Goal: Task Accomplishment & Management: Manage account settings

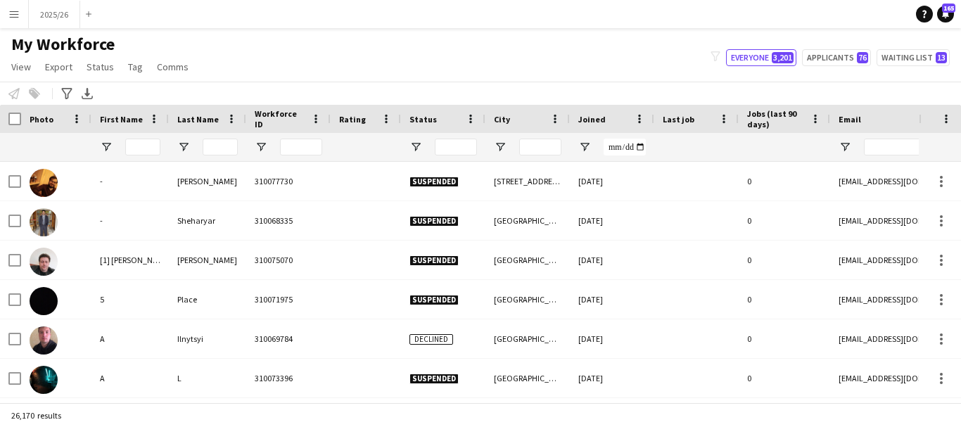
type input "********"
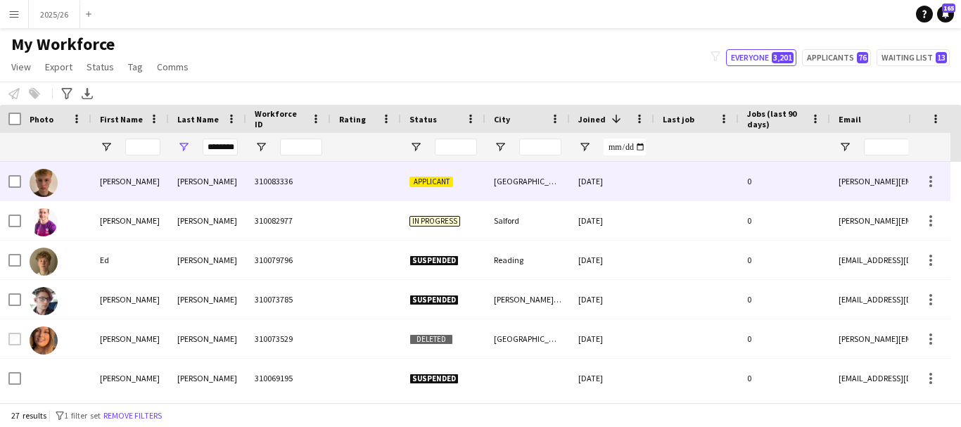
click at [256, 192] on div "310083336" at bounding box center [288, 181] width 84 height 39
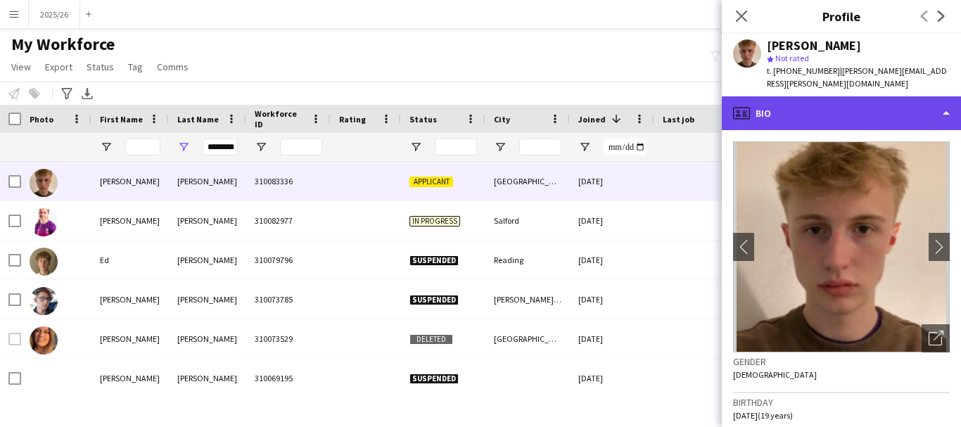
click at [784, 119] on div "profile Bio" at bounding box center [840, 113] width 239 height 34
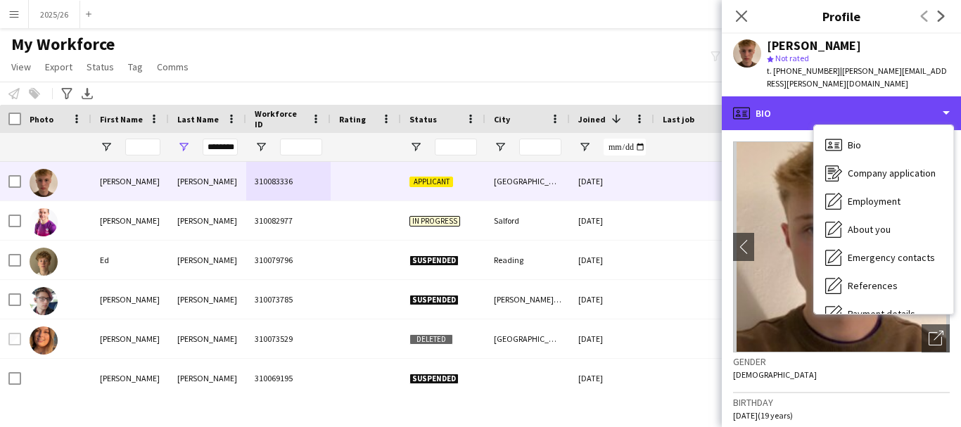
scroll to position [160, 0]
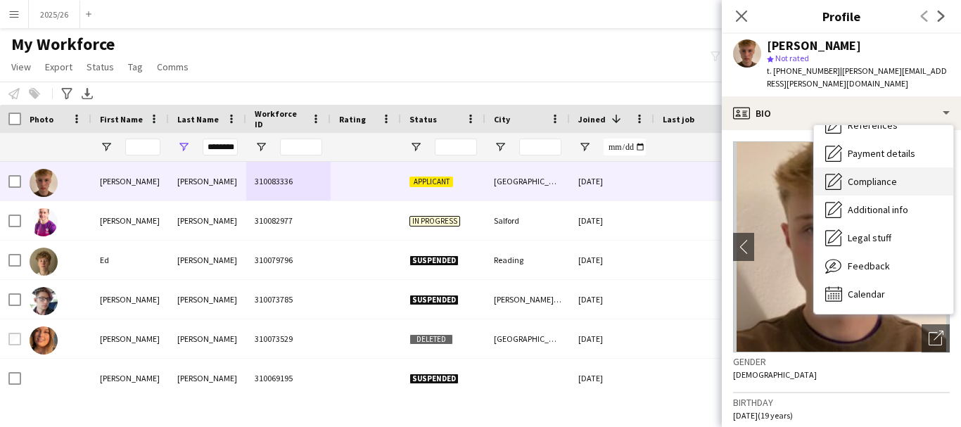
click at [887, 181] on span "Compliance" at bounding box center [871, 181] width 49 height 13
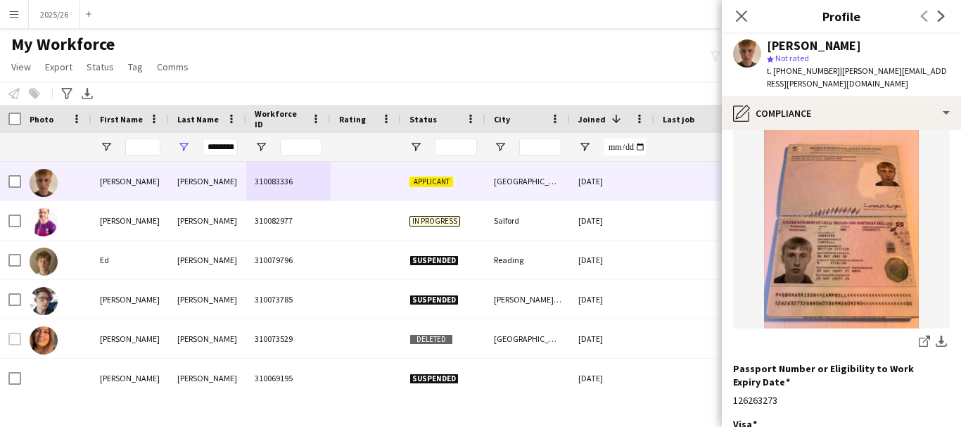
scroll to position [136, 0]
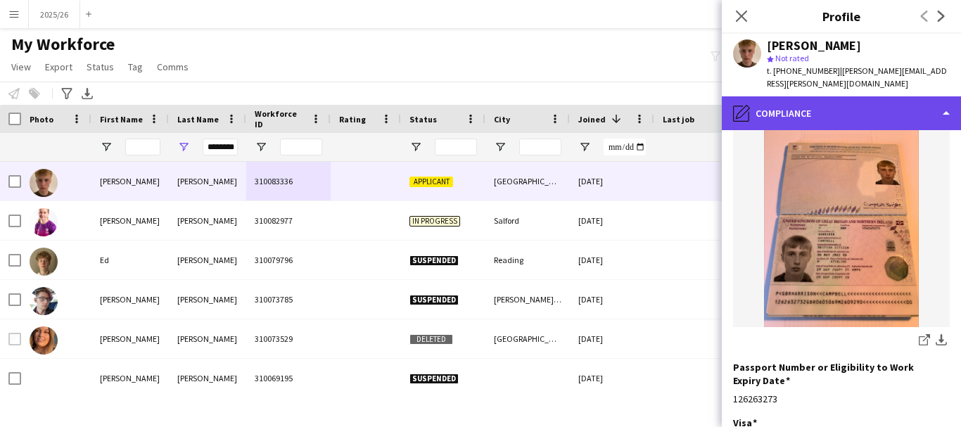
click at [828, 120] on div "pencil4 Compliance" at bounding box center [840, 113] width 239 height 34
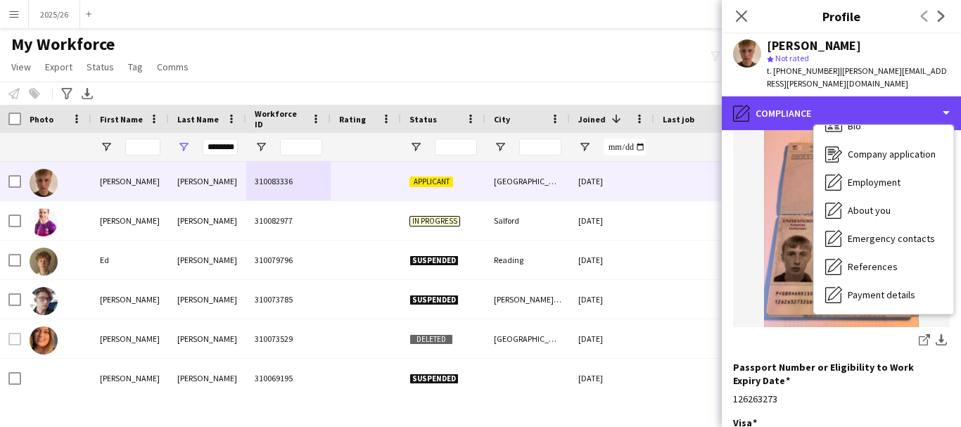
scroll to position [0, 0]
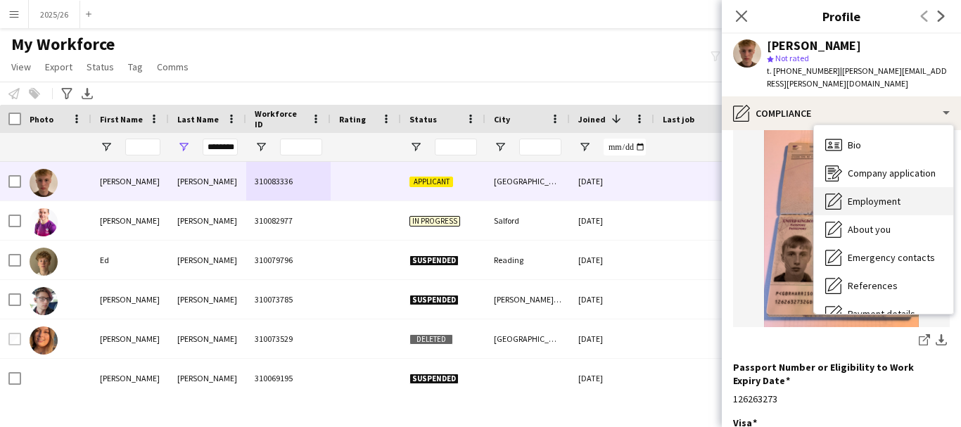
click at [893, 208] on div "Employment Employment" at bounding box center [883, 201] width 139 height 28
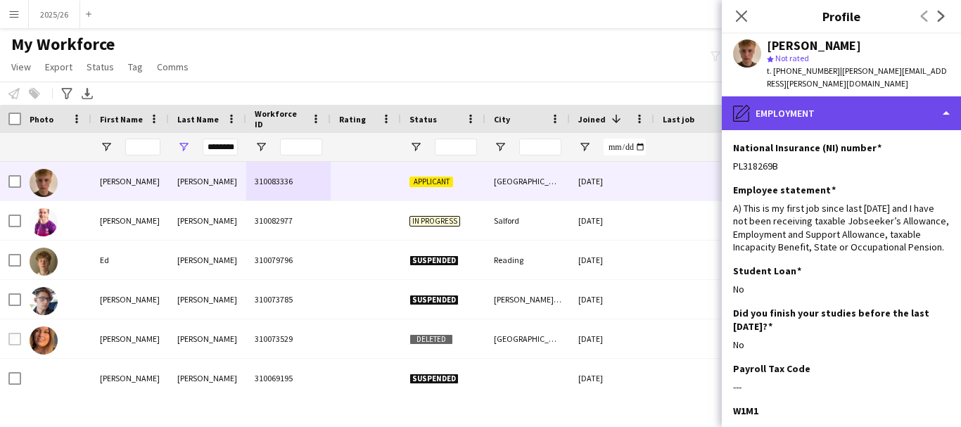
click at [821, 129] on div "pencil4 Employment" at bounding box center [840, 113] width 239 height 34
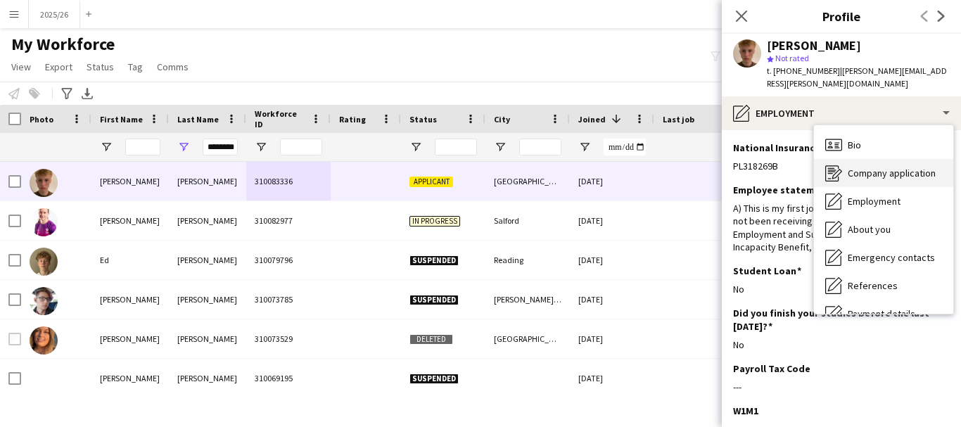
click at [877, 182] on div "Company application Company application" at bounding box center [883, 173] width 139 height 28
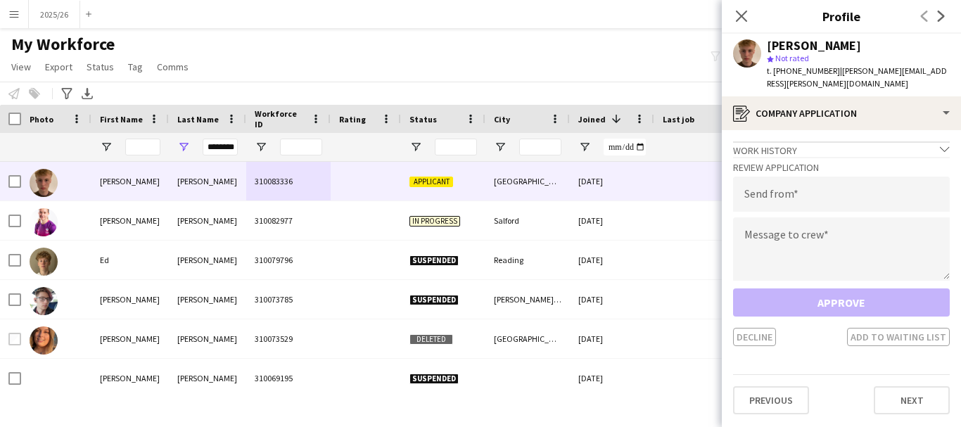
click at [876, 217] on div "Review Application Send from Message to crew Approve Decline Add to waiting list" at bounding box center [841, 251] width 217 height 189
drag, startPoint x: 863, startPoint y: 257, endPoint x: 876, endPoint y: 217, distance: 42.3
click at [876, 217] on div "Review Application Send from Message to crew Approve Decline Add to waiting list" at bounding box center [841, 251] width 217 height 189
click at [827, 255] on textarea at bounding box center [841, 248] width 217 height 63
paste textarea "**********"
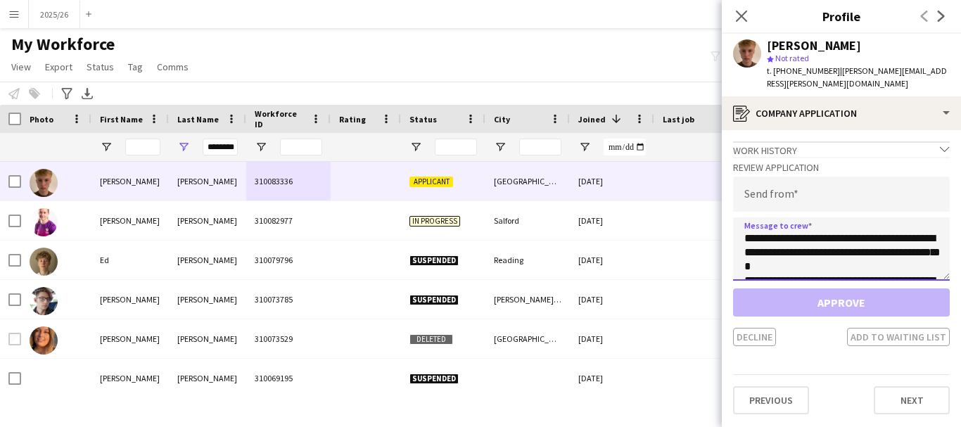
scroll to position [262, 0]
type textarea "**********"
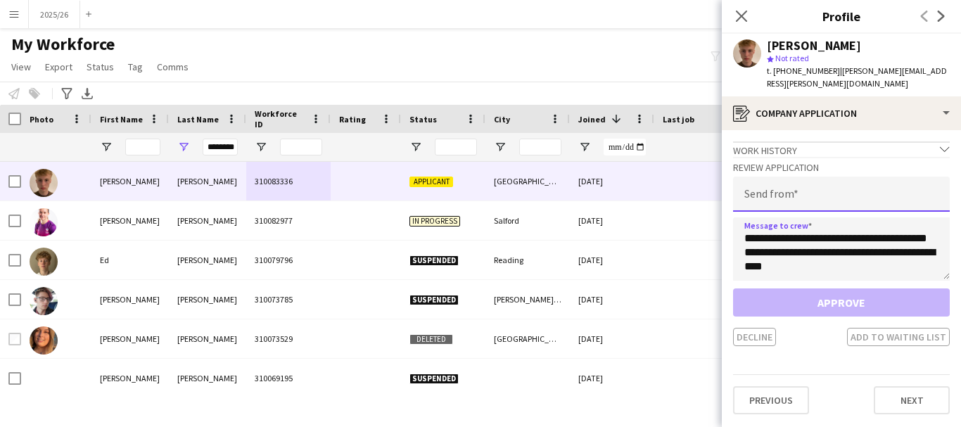
click at [790, 187] on input "email" at bounding box center [841, 194] width 217 height 35
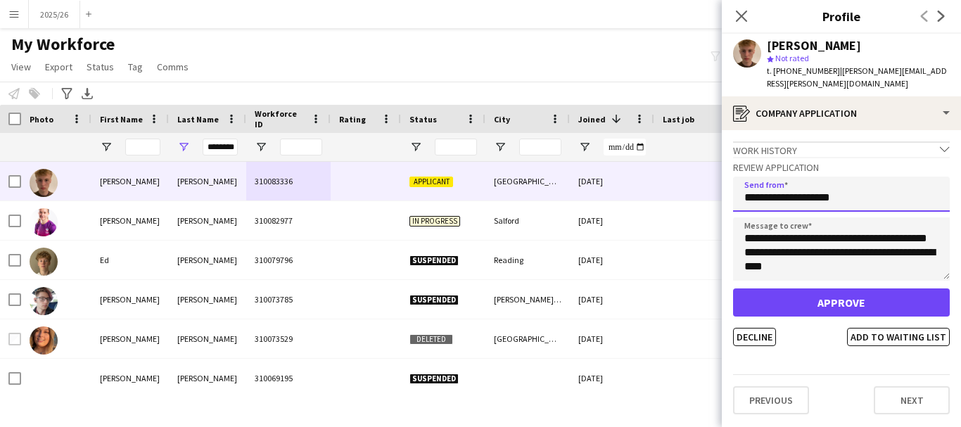
type input "**********"
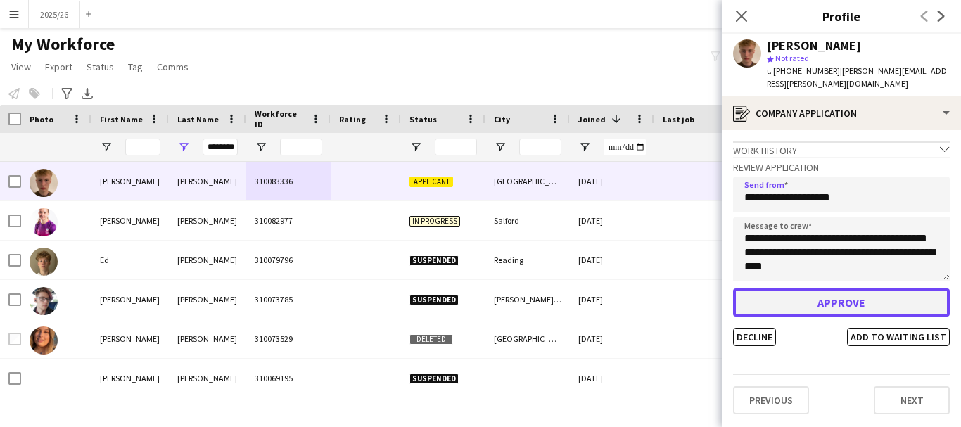
click at [812, 290] on button "Approve" at bounding box center [841, 302] width 217 height 28
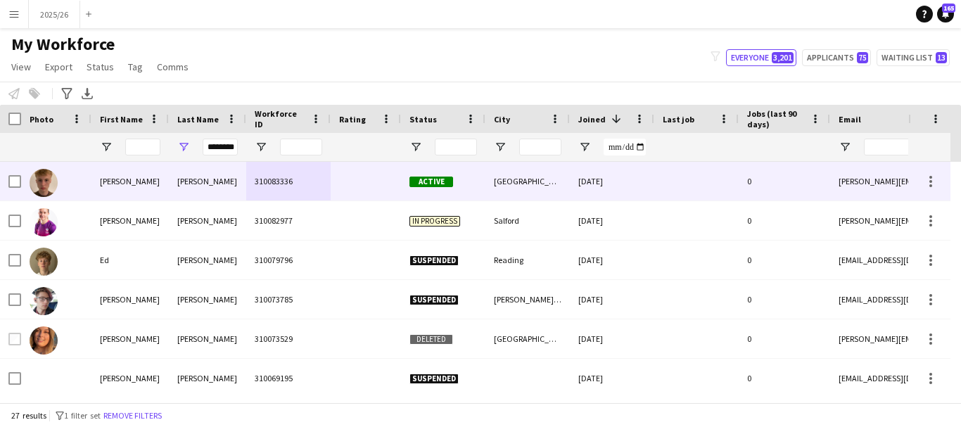
click at [309, 170] on div "310083336" at bounding box center [288, 181] width 84 height 39
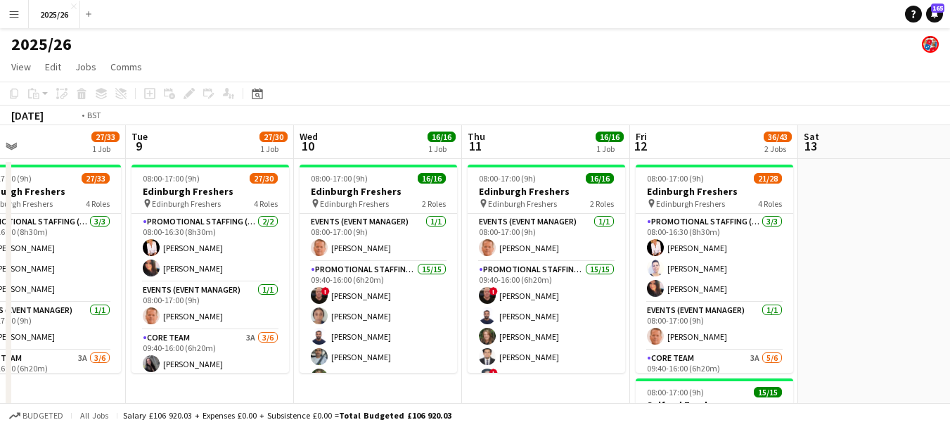
scroll to position [0, 367]
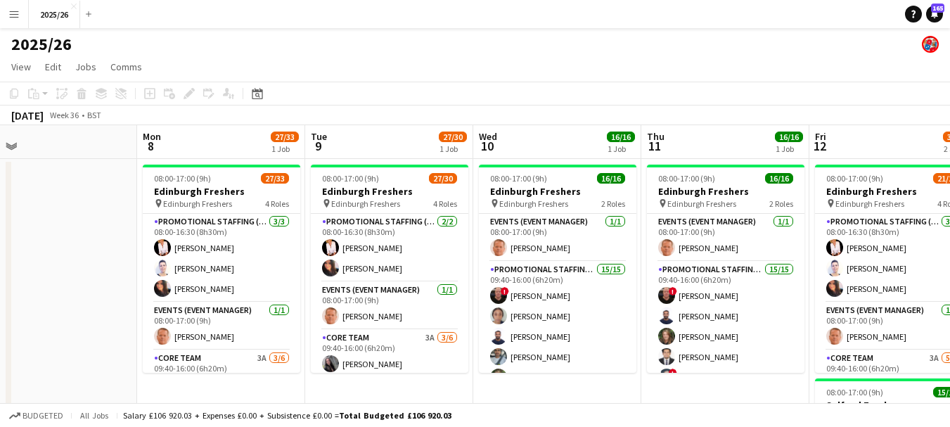
drag, startPoint x: 253, startPoint y: 358, endPoint x: 667, endPoint y: 307, distance: 416.6
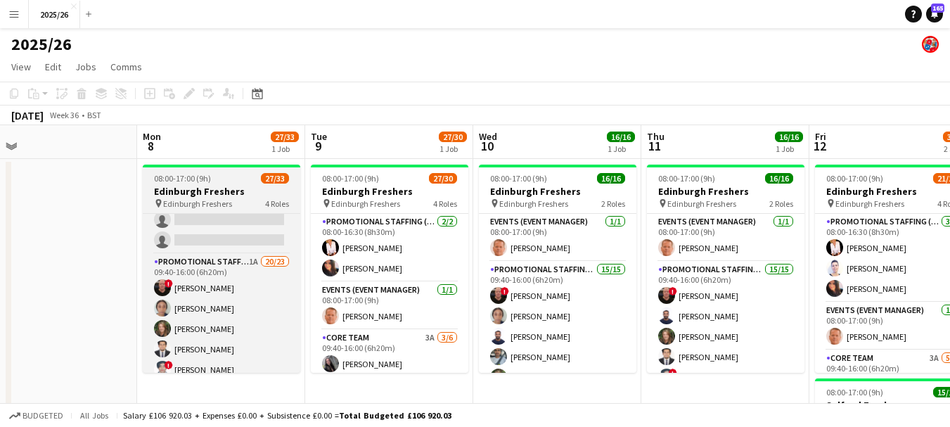
scroll to position [278, 0]
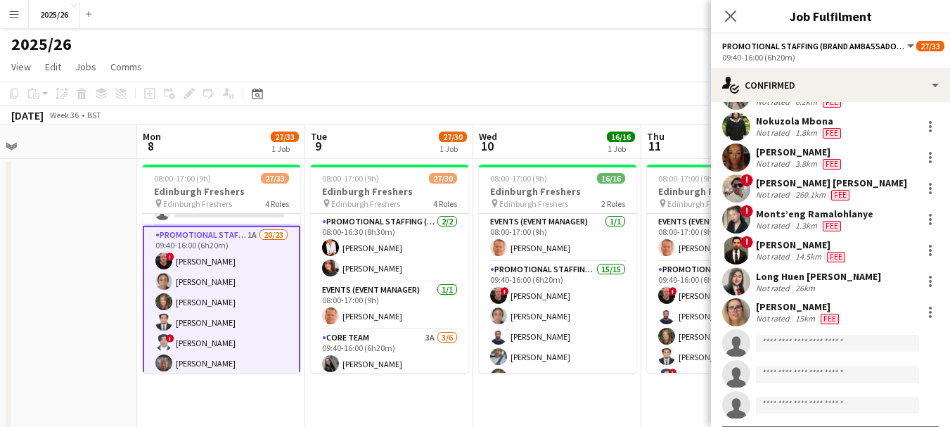
scroll to position [465, 0]
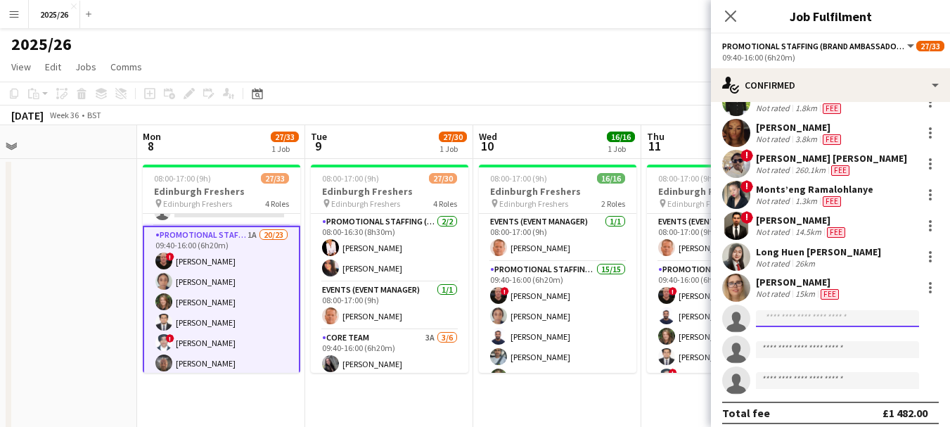
click at [847, 316] on input at bounding box center [837, 318] width 163 height 17
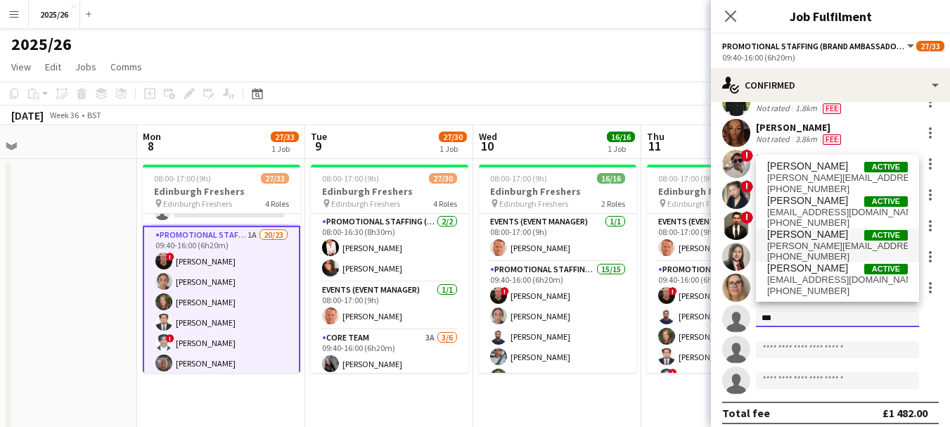
type input "***"
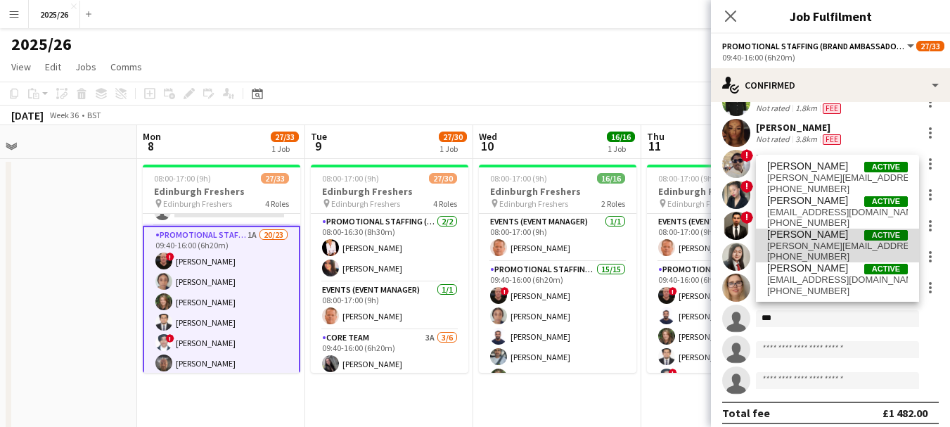
click at [824, 254] on span "[PHONE_NUMBER]" at bounding box center [837, 256] width 141 height 11
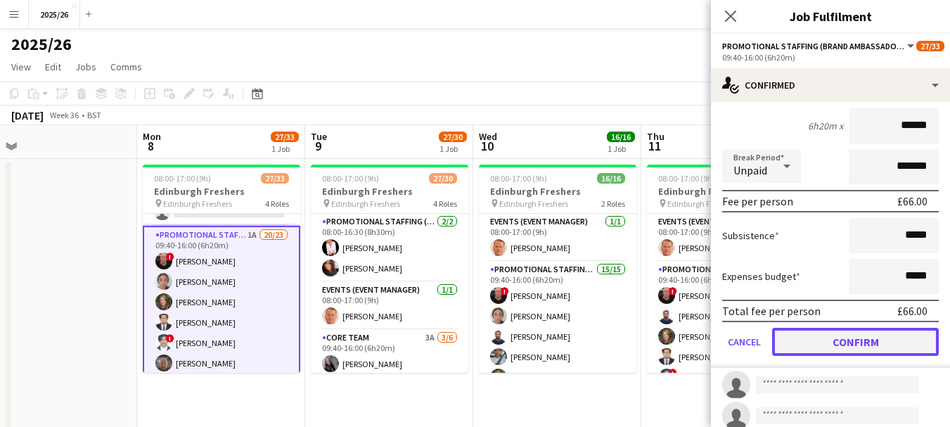
click at [873, 328] on button "Confirm" at bounding box center [855, 342] width 167 height 28
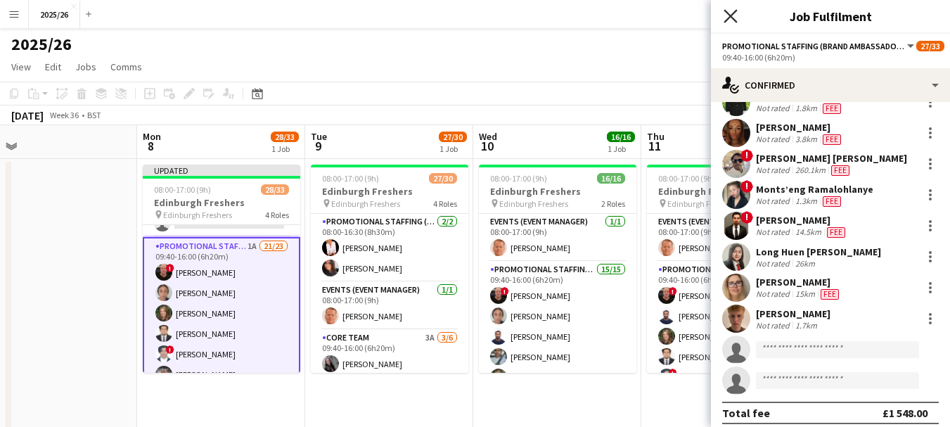
click at [724, 11] on icon "Close pop-in" at bounding box center [730, 15] width 13 height 13
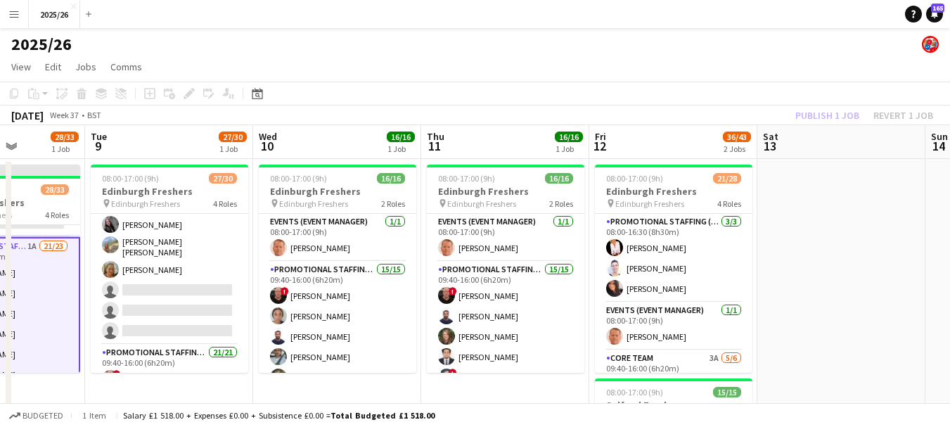
scroll to position [0, 597]
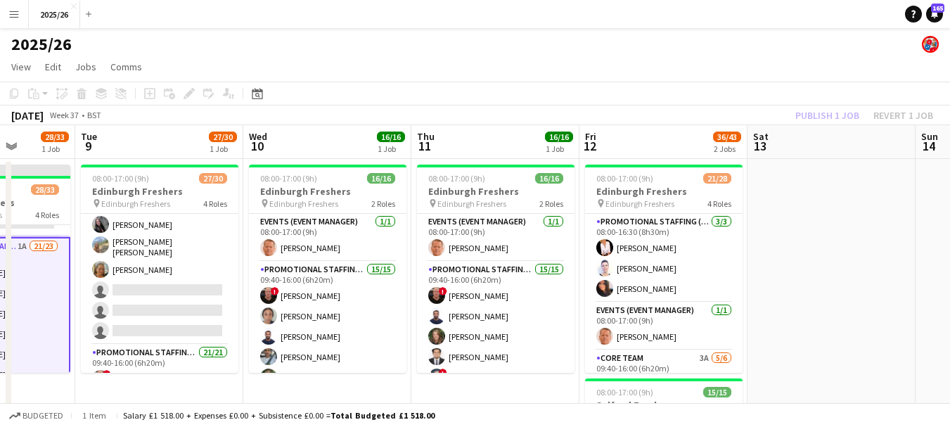
drag, startPoint x: 707, startPoint y: 376, endPoint x: 477, endPoint y: 369, distance: 230.0
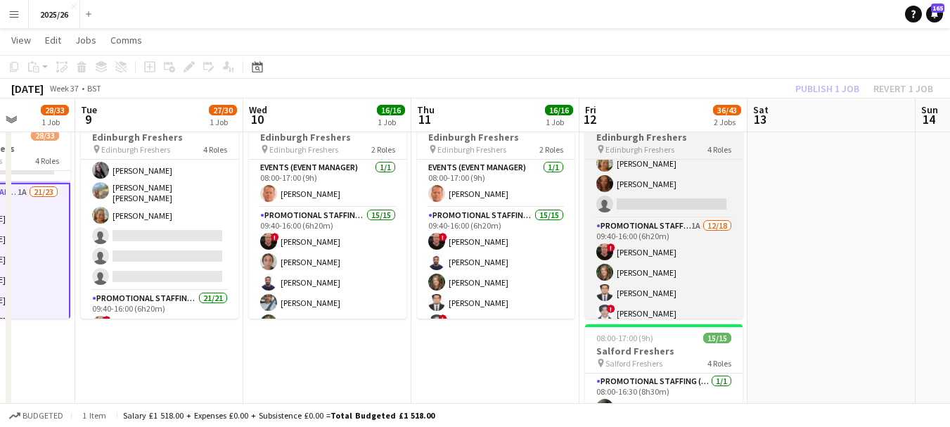
scroll to position [421, 0]
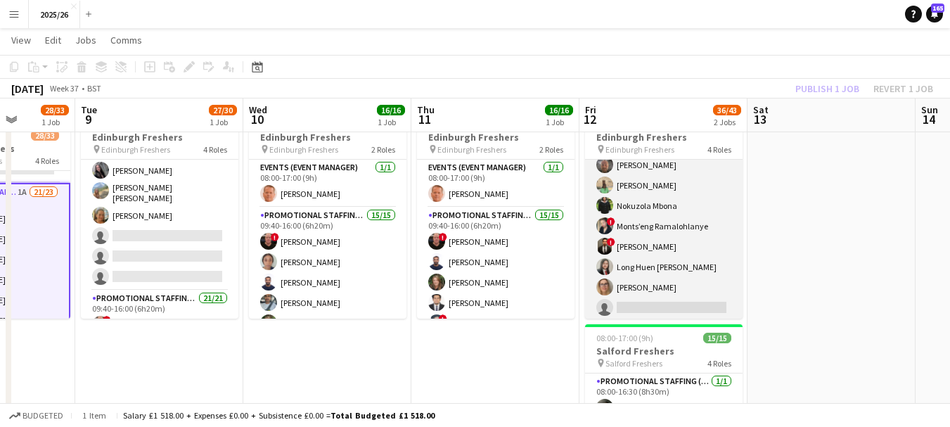
click at [676, 307] on app-card-role "Promotional Staffing (Brand Ambassadors) 1A [DATE] 09:40-16:00 (6h20m) ! [PERSO…" at bounding box center [664, 226] width 158 height 394
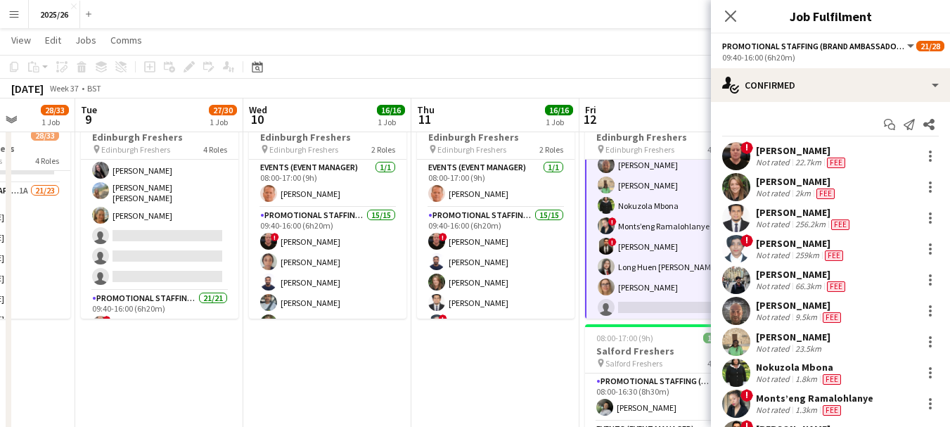
scroll to position [284, 0]
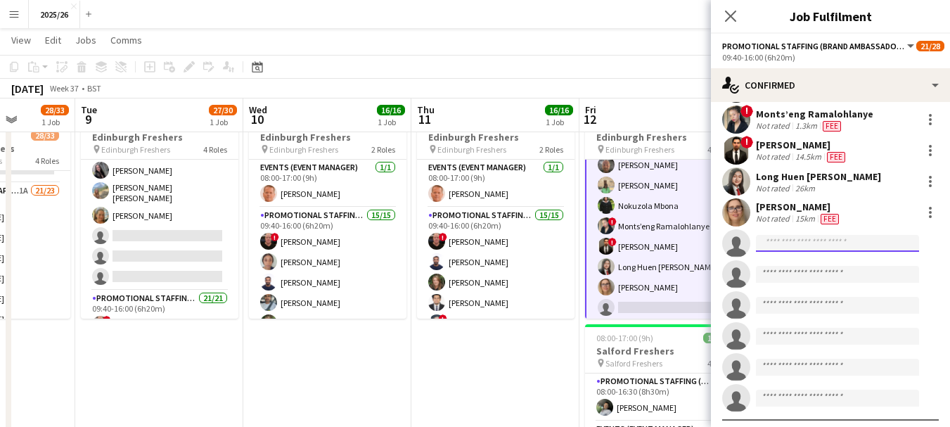
click at [849, 245] on input at bounding box center [837, 243] width 163 height 17
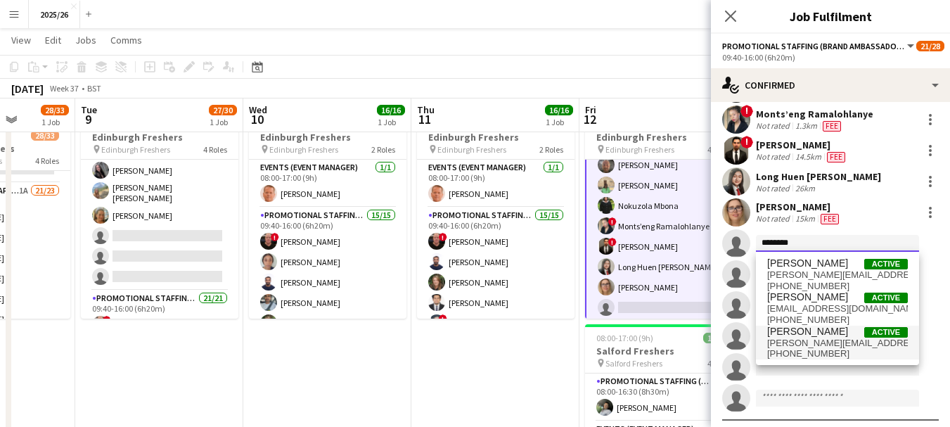
type input "********"
click at [838, 334] on span "[PERSON_NAME]" at bounding box center [807, 332] width 81 height 12
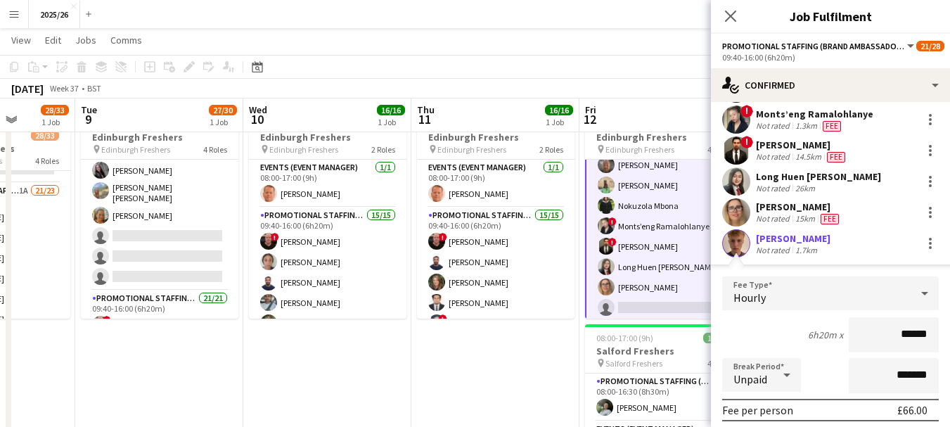
scroll to position [568, 0]
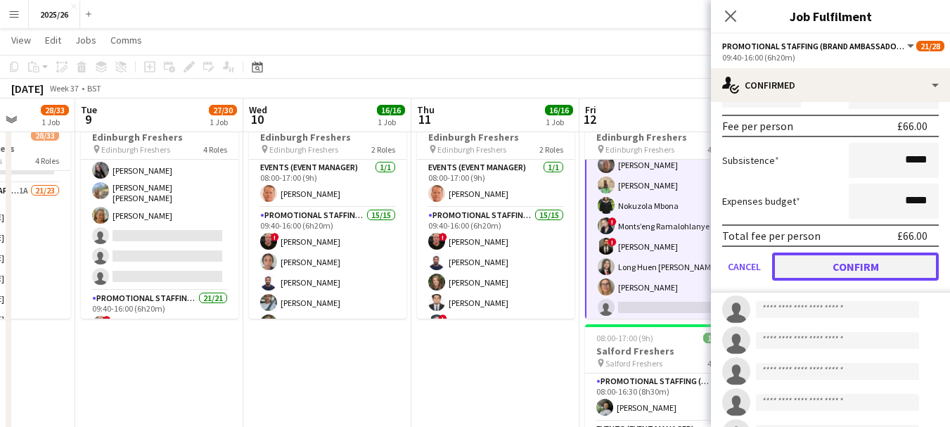
click at [821, 269] on button "Confirm" at bounding box center [855, 266] width 167 height 28
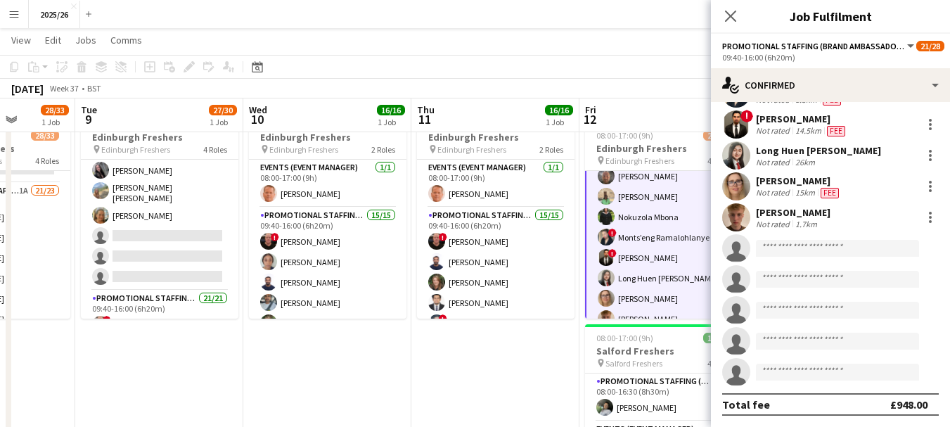
scroll to position [310, 0]
click at [729, 13] on icon "Close pop-in" at bounding box center [730, 15] width 13 height 13
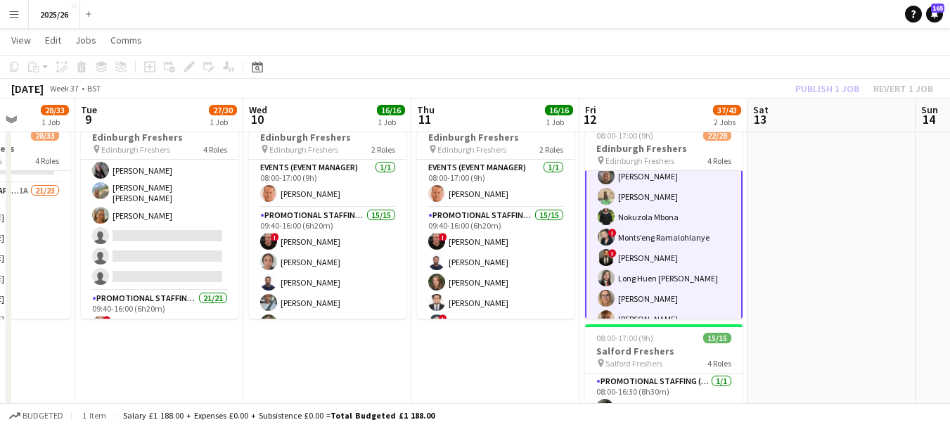
click at [826, 94] on div "Publish 1 job Revert 1 job" at bounding box center [864, 88] width 172 height 18
click at [826, 94] on button "Publish 1 job" at bounding box center [827, 88] width 75 height 18
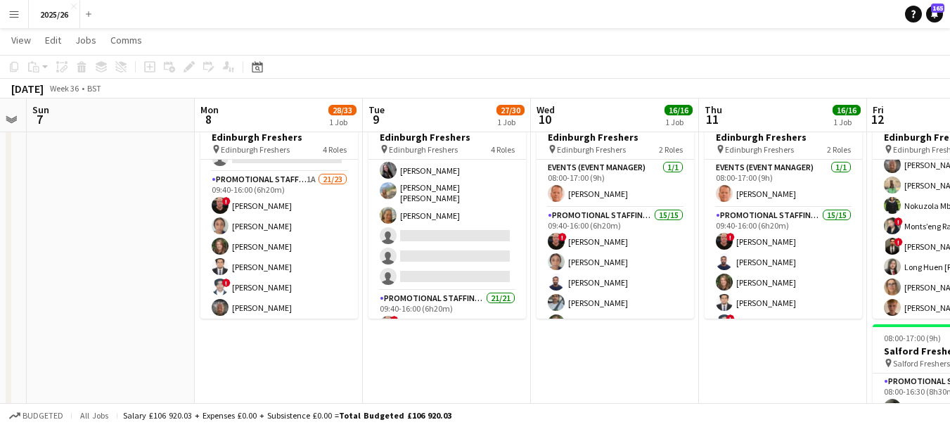
drag, startPoint x: 311, startPoint y: 243, endPoint x: 602, endPoint y: 277, distance: 293.1
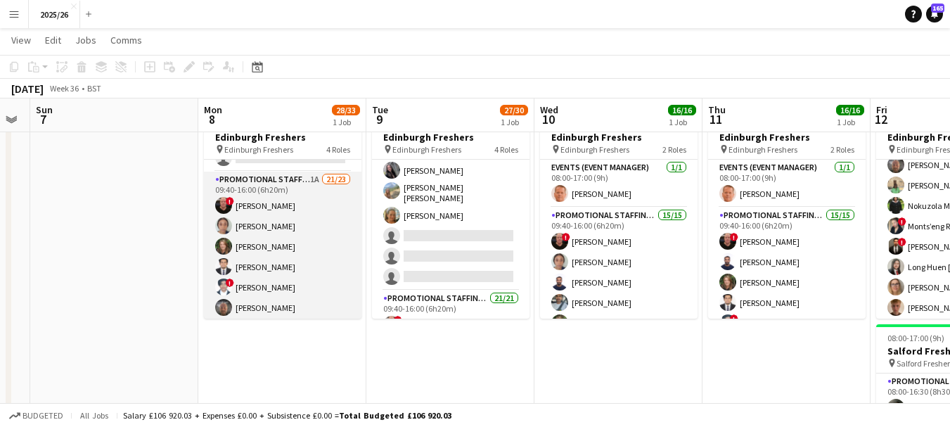
click at [274, 194] on app-card-role "Promotional Staffing (Brand Ambassadors) 1A 21/23 09:40-16:00 (6h20m) ! [PERSON…" at bounding box center [283, 426] width 158 height 509
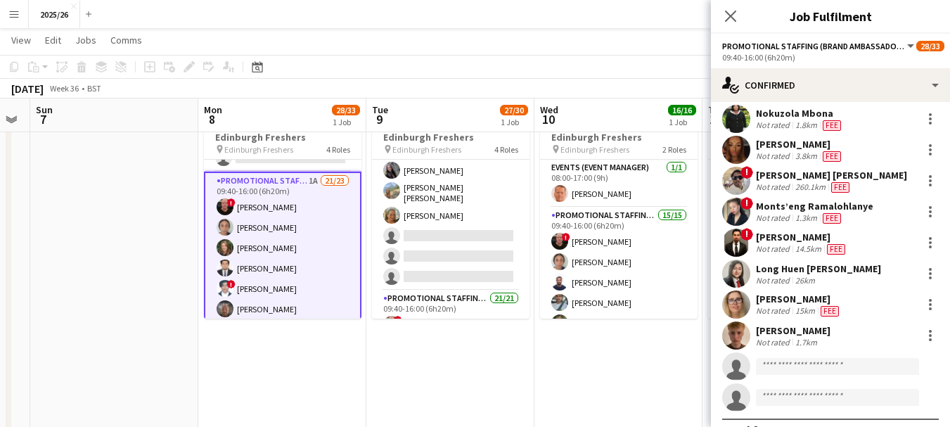
scroll to position [465, 0]
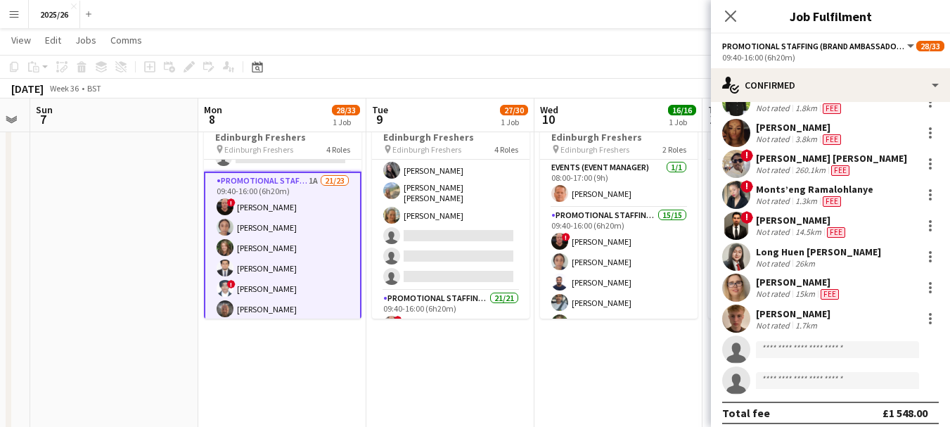
click at [852, 317] on div "[PERSON_NAME] Not rated 1.7km" at bounding box center [830, 318] width 239 height 28
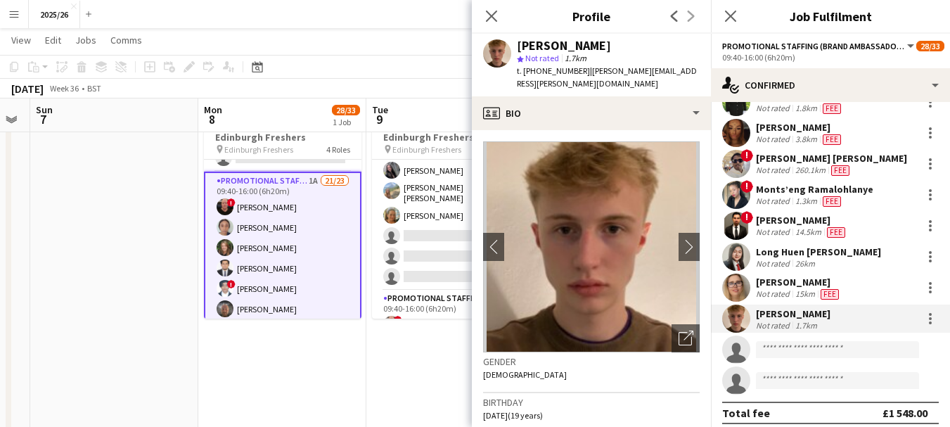
click at [473, 18] on div "Close pop-in" at bounding box center [491, 16] width 39 height 32
click at [485, 19] on icon "Close pop-in" at bounding box center [491, 15] width 13 height 13
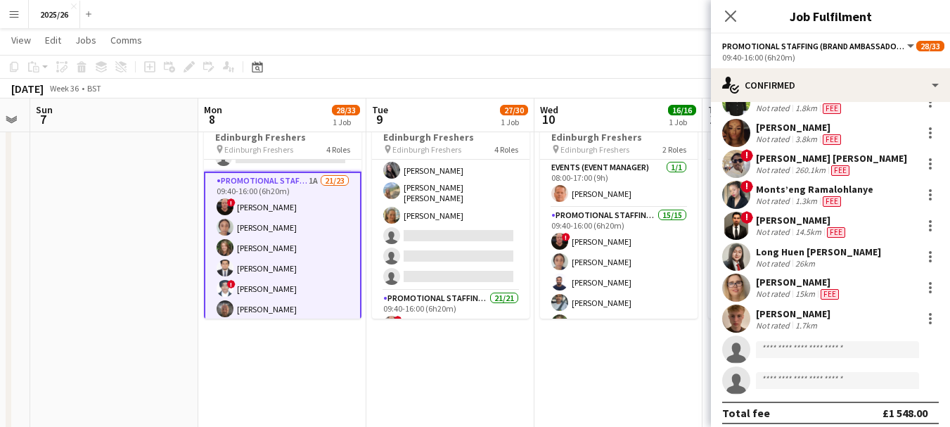
click at [728, 31] on div "Close pop-in" at bounding box center [730, 16] width 39 height 32
click at [726, 11] on icon at bounding box center [730, 15] width 13 height 13
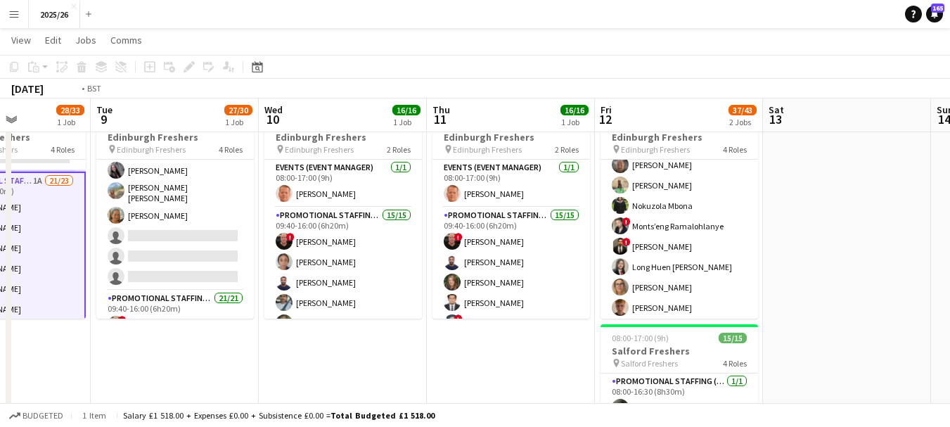
drag, startPoint x: 725, startPoint y: 304, endPoint x: 359, endPoint y: 304, distance: 366.4
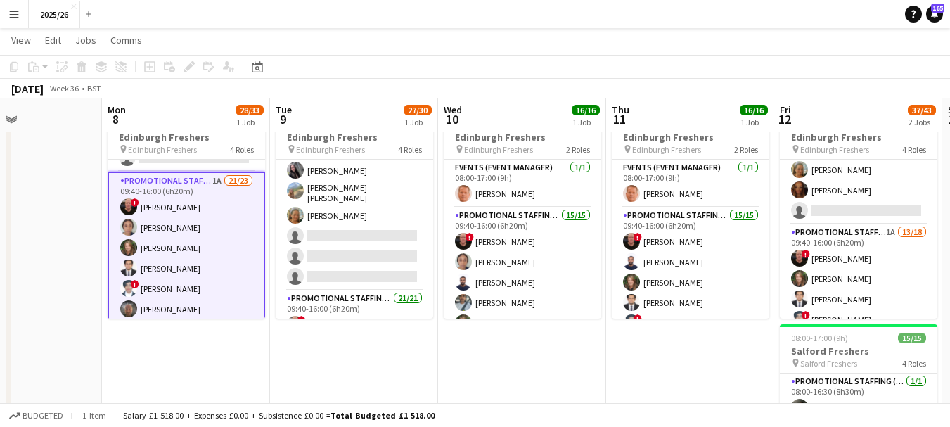
scroll to position [0, 393]
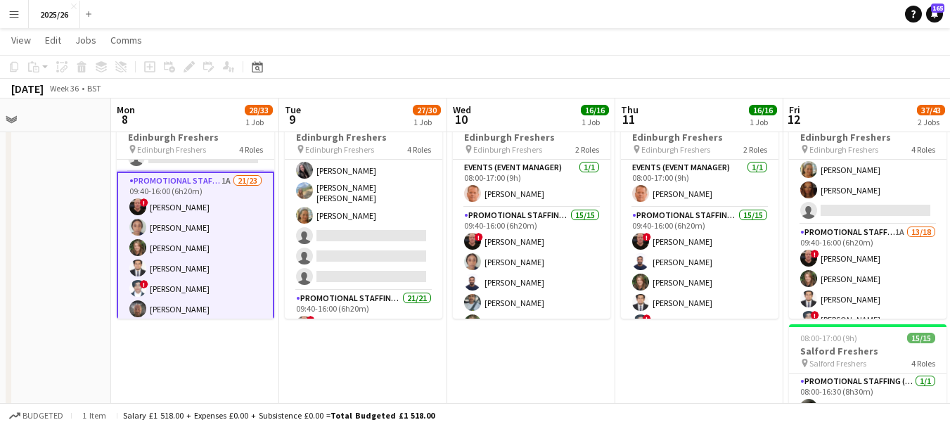
drag, startPoint x: 196, startPoint y: 348, endPoint x: 475, endPoint y: 380, distance: 281.0
